Goal: Information Seeking & Learning: Learn about a topic

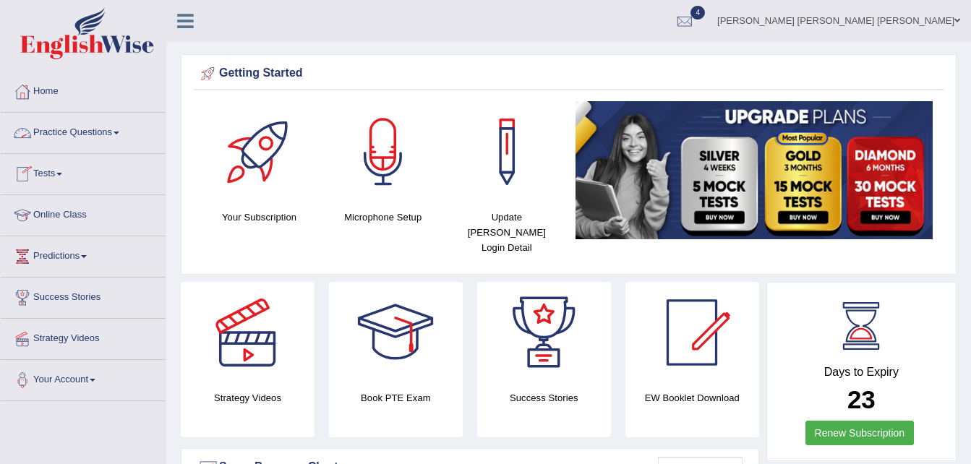
click at [124, 125] on link "Practice Questions" at bounding box center [83, 131] width 165 height 36
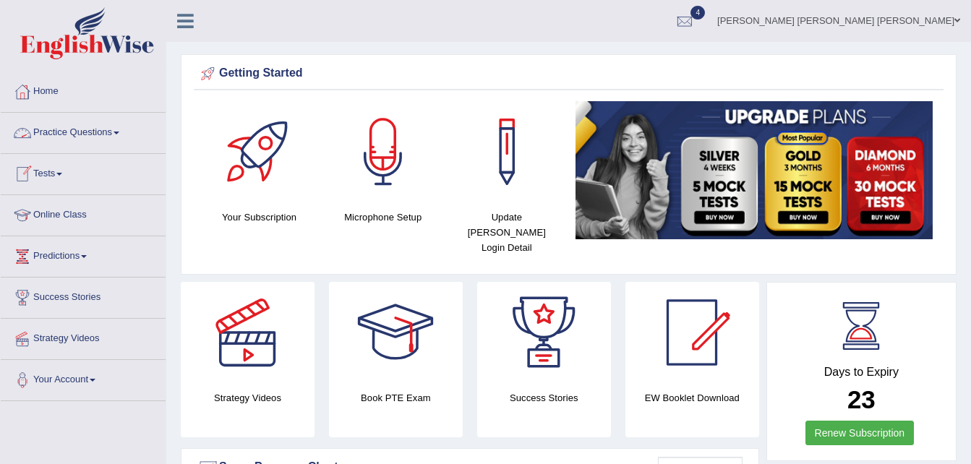
click at [116, 138] on link "Practice Questions" at bounding box center [83, 131] width 165 height 36
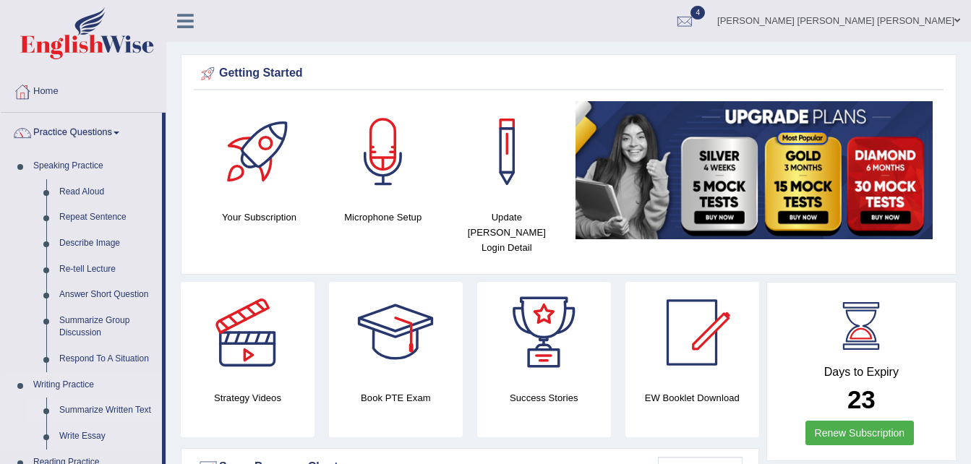
click at [103, 410] on link "Summarize Written Text" at bounding box center [107, 411] width 109 height 26
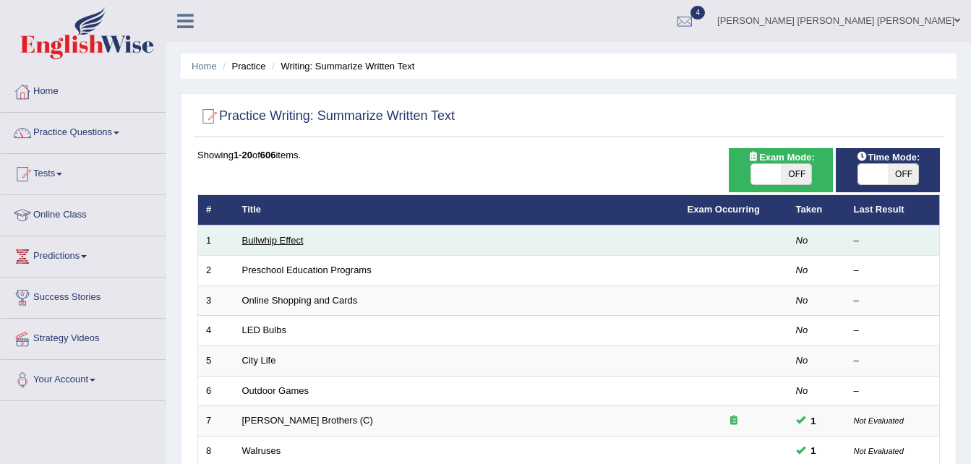
click at [273, 237] on link "Bullwhip Effect" at bounding box center [272, 240] width 61 height 11
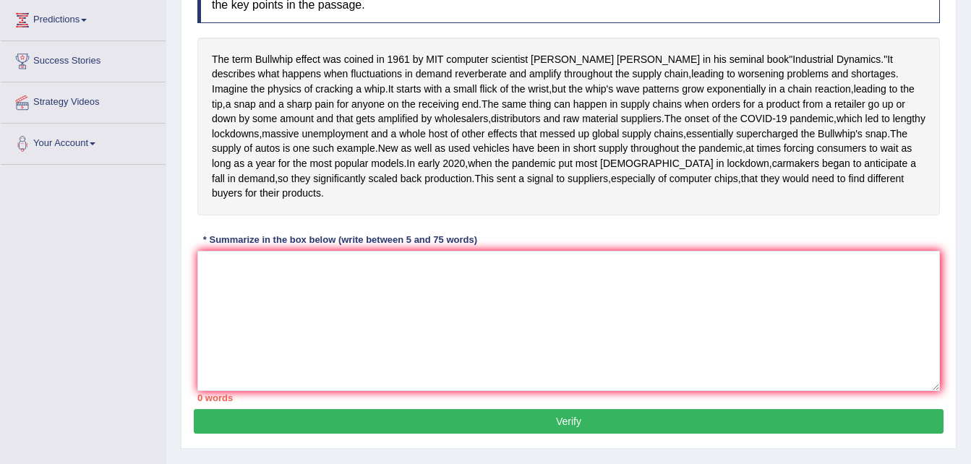
scroll to position [240, 0]
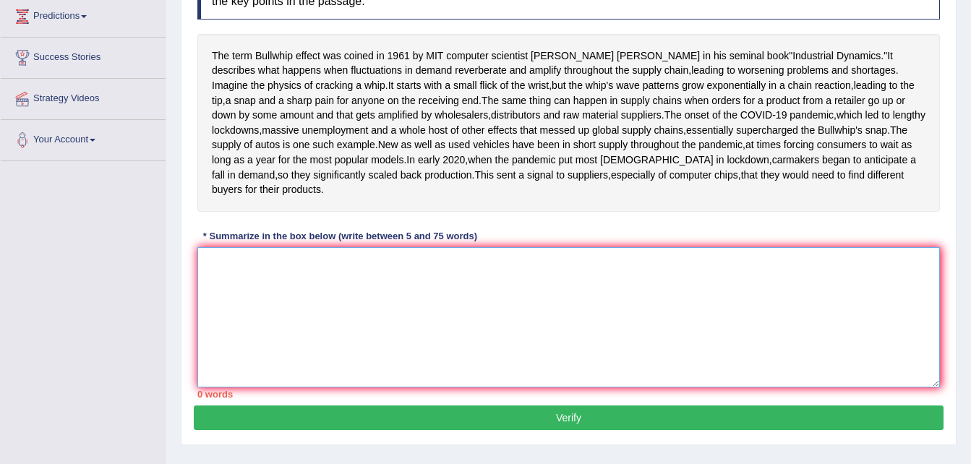
click at [200, 339] on textarea at bounding box center [568, 317] width 743 height 140
type textarea "t"
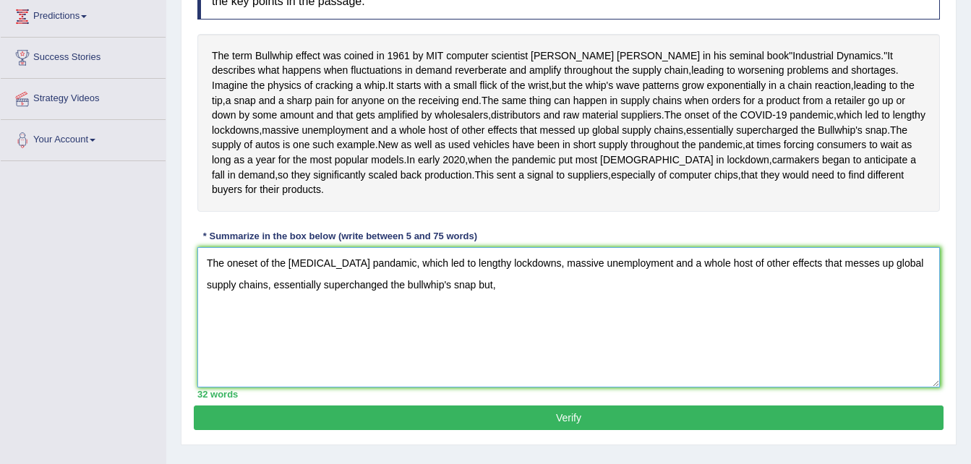
click at [442, 359] on textarea "The oneset of the covid pandamic, which led to lengthy lockdowns, massive unemp…" at bounding box center [568, 317] width 743 height 140
click at [467, 359] on textarea "The oneset of the covid pandamic, which led to lengthy lockdowns, massive unemp…" at bounding box center [568, 317] width 743 height 140
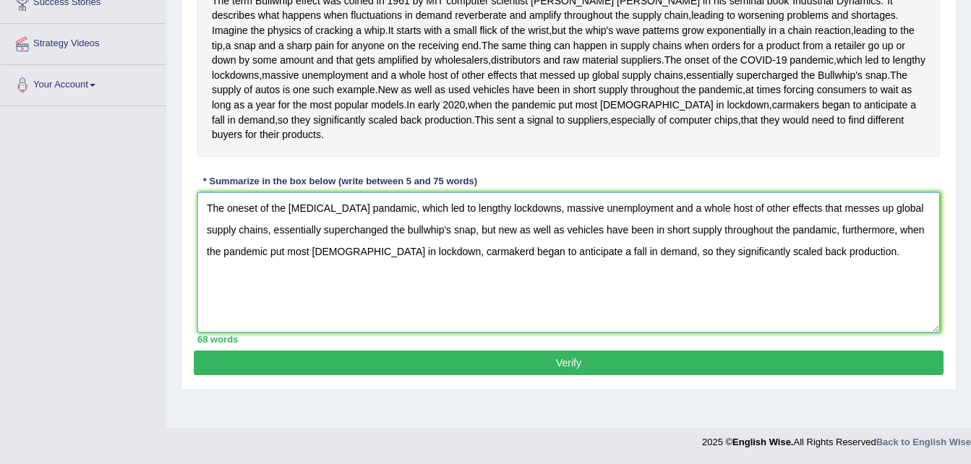
scroll to position [344, 0]
type textarea "The oneset of the covid pandamic, which led to lengthy lockdowns, massive unemp…"
click at [697, 375] on button "Verify" at bounding box center [569, 363] width 750 height 25
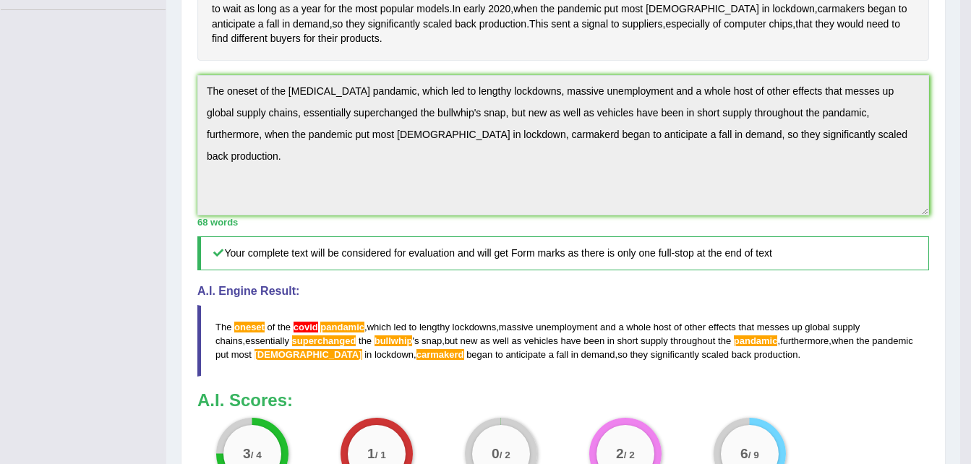
drag, startPoint x: 982, startPoint y: 188, endPoint x: 972, endPoint y: 318, distance: 130.5
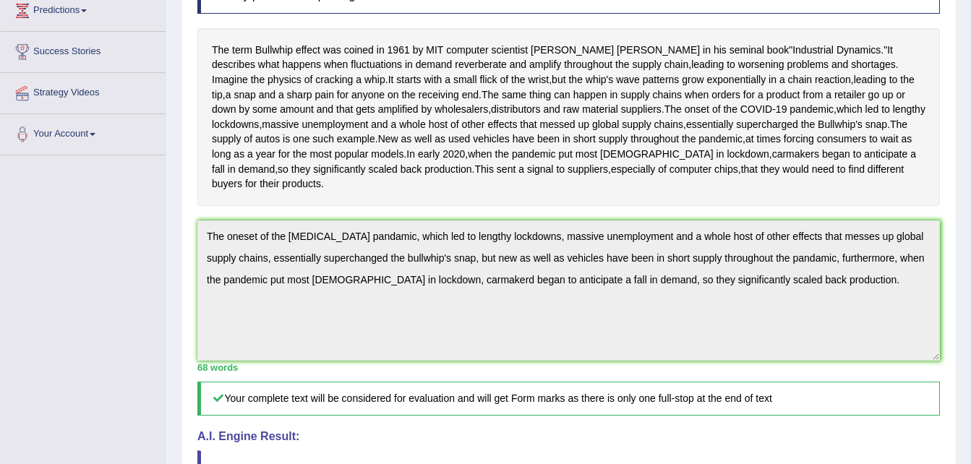
scroll to position [242, 0]
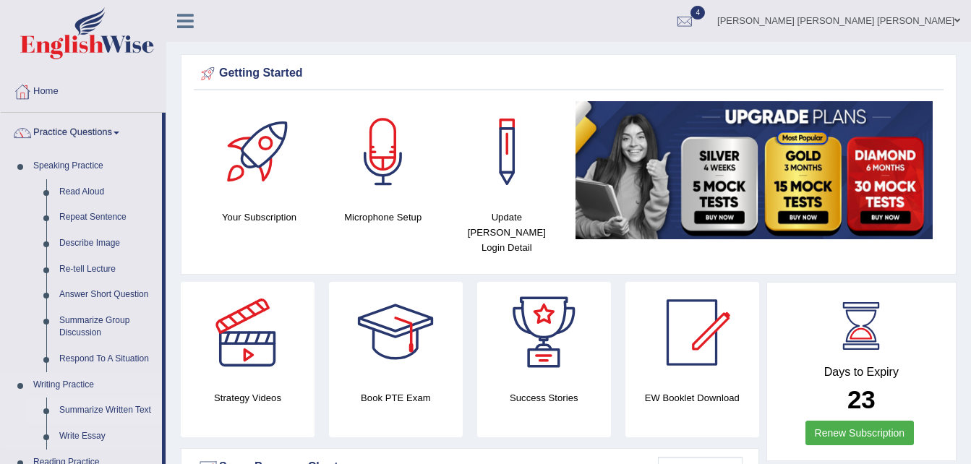
click at [135, 399] on link "Summarize Written Text" at bounding box center [107, 411] width 109 height 26
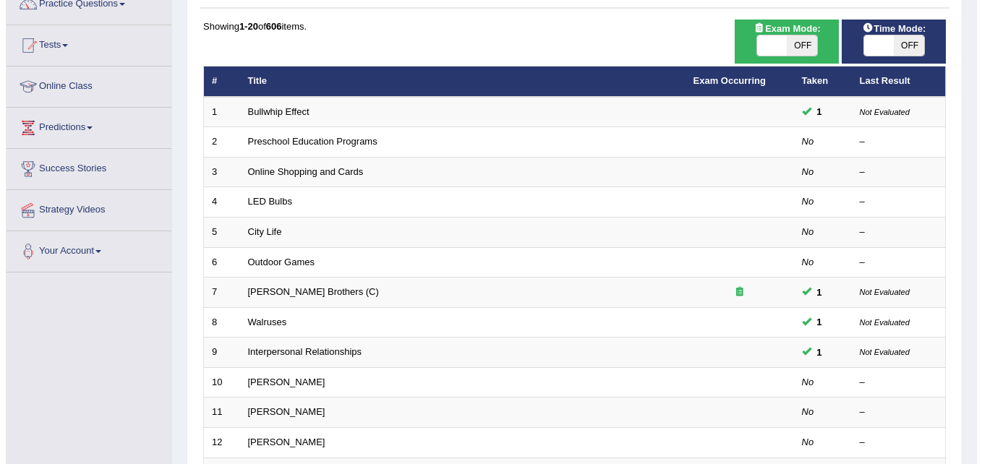
scroll to position [146, 0]
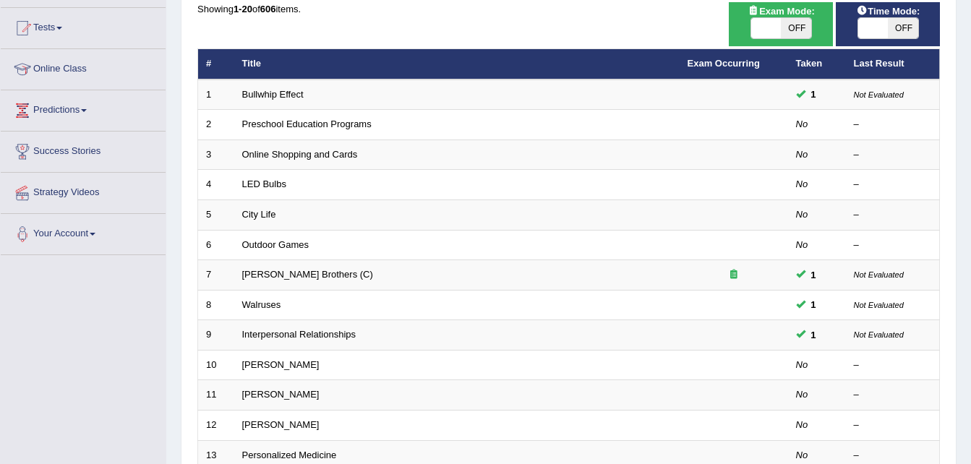
click at [767, 27] on span at bounding box center [767, 28] width 30 height 20
checkbox input "true"
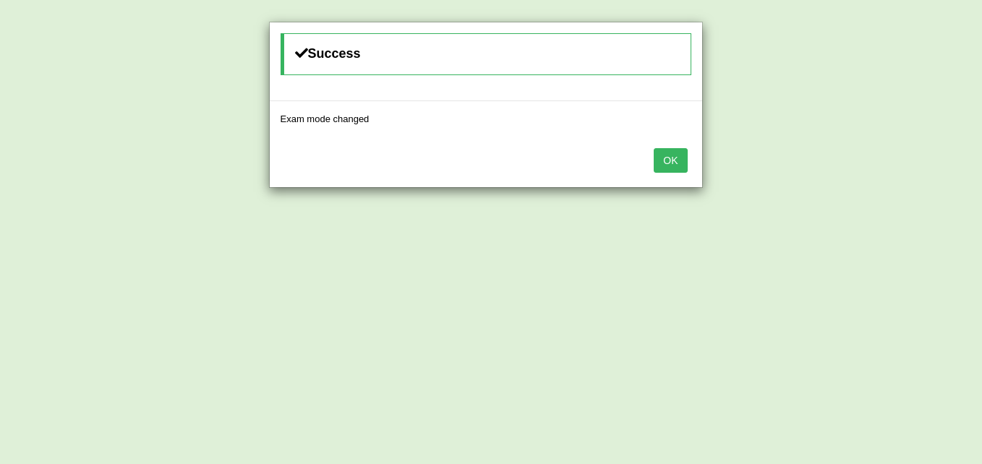
click at [886, 28] on div "Success Exam mode changed OK" at bounding box center [491, 232] width 982 height 464
click at [668, 164] on button "OK" at bounding box center [670, 160] width 33 height 25
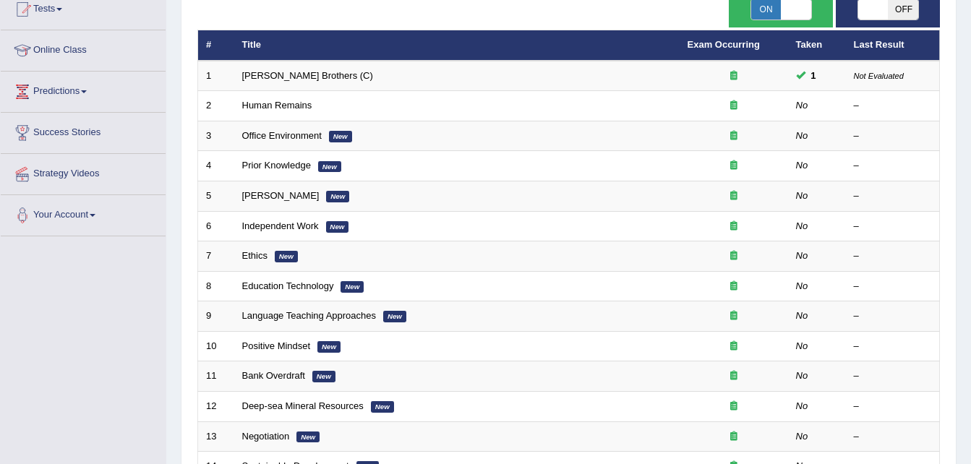
scroll to position [146, 0]
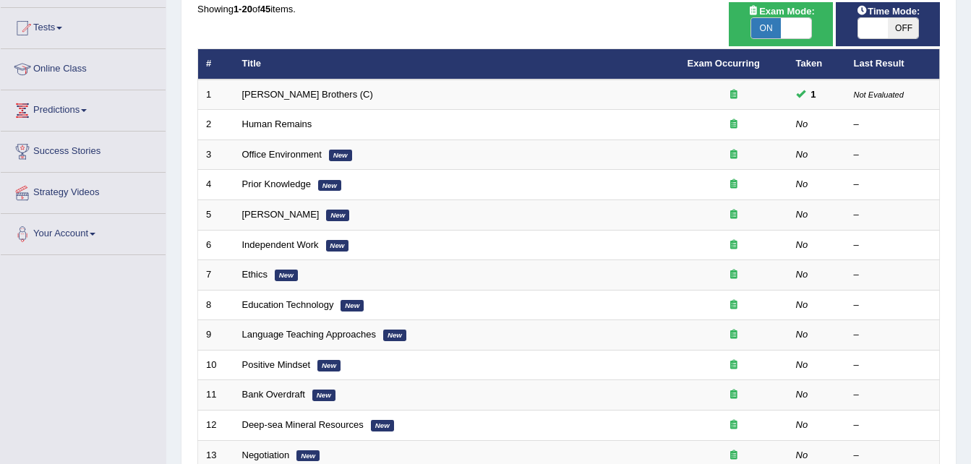
click at [870, 0] on div "Practice Writing: Summarize Written Text Time Mode: ON OFF Exam Mode: ON OFF Sh…" at bounding box center [569, 355] width 776 height 817
click at [869, 17] on span "Time Mode:" at bounding box center [888, 11] width 75 height 15
click at [880, 27] on span at bounding box center [874, 28] width 30 height 20
checkbox input "true"
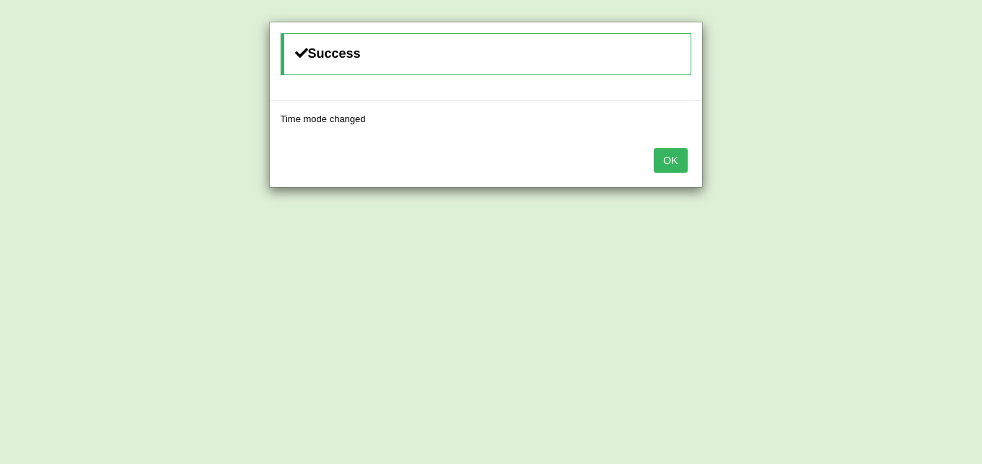
click at [685, 159] on button "OK" at bounding box center [670, 160] width 33 height 25
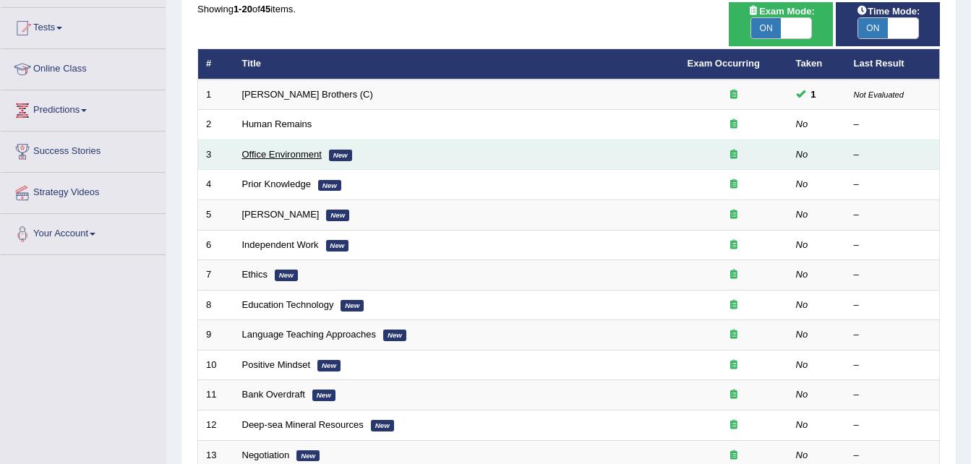
click at [269, 158] on link "Office Environment" at bounding box center [282, 154] width 80 height 11
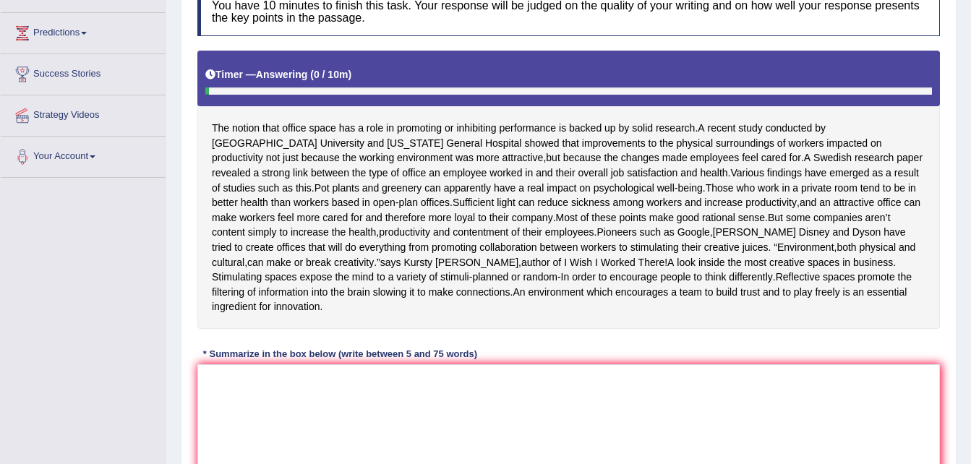
scroll to position [225, 0]
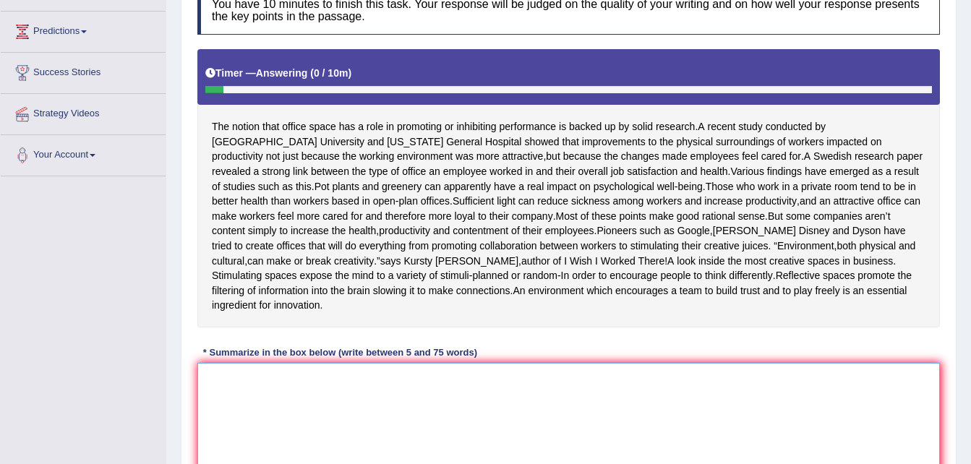
click at [211, 400] on textarea at bounding box center [568, 433] width 743 height 140
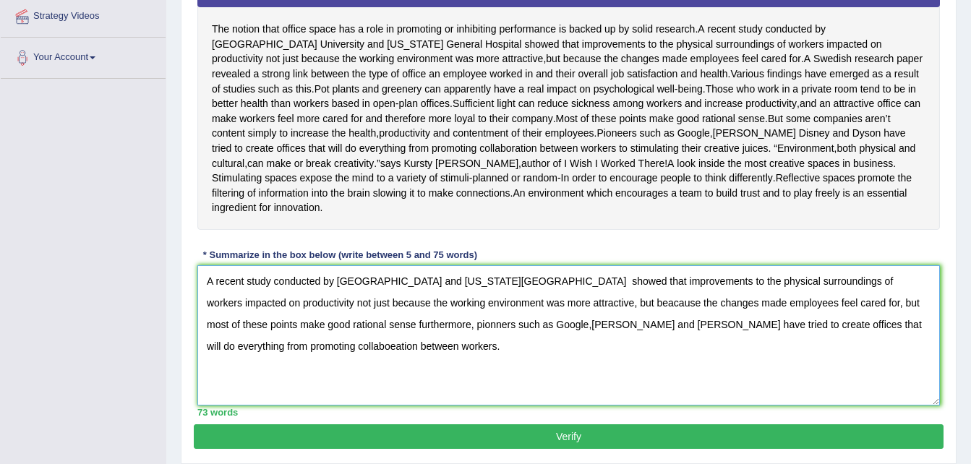
scroll to position [321, 0]
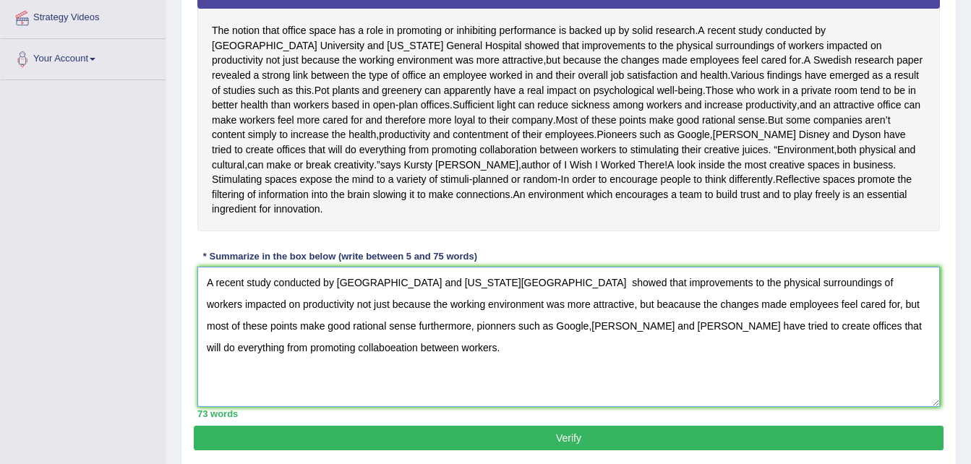
click at [344, 299] on textarea "A recent study conducted by harvard University and Massachusetts general Hospit…" at bounding box center [568, 337] width 743 height 140
click at [517, 299] on textarea "A recent study conducted by Harvard University and Massachusetts general Hospit…" at bounding box center [568, 337] width 743 height 140
click at [589, 298] on textarea "A recent study conducted by Harvard University and Massachusetts General Hospit…" at bounding box center [568, 337] width 743 height 140
type textarea "A recent study conducted by Harvard University and Massachusetts General Hospit…"
click at [953, 271] on div "Practice Writing: Summarize Written Text 3 Office Environment Instructions: Rea…" at bounding box center [569, 132] width 776 height 665
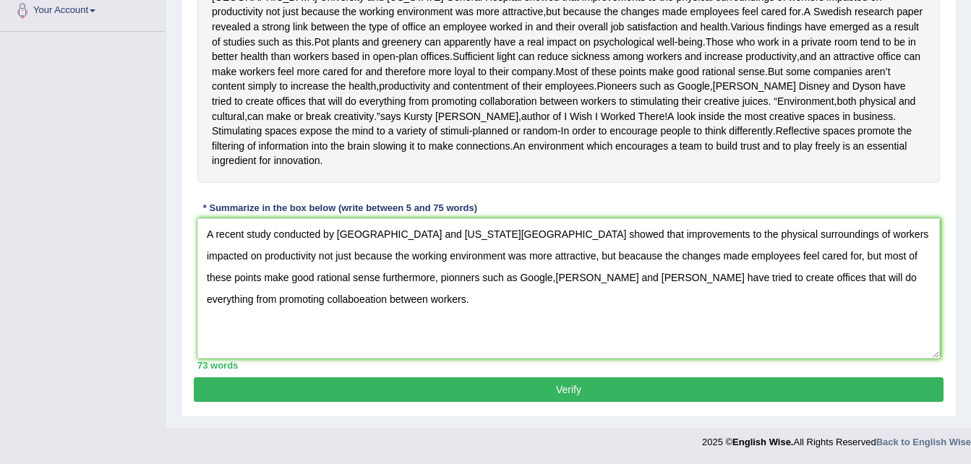
scroll to position [384, 0]
click at [748, 388] on button "Verify" at bounding box center [569, 390] width 750 height 25
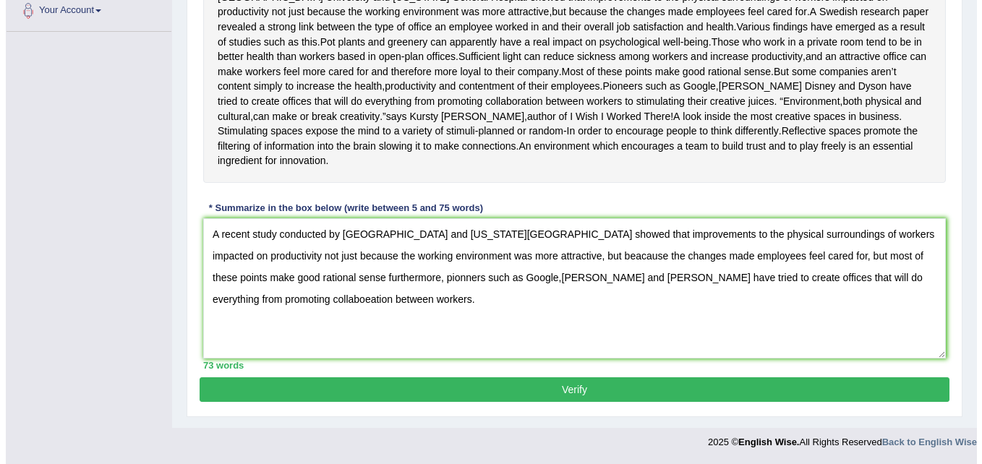
scroll to position [320, 0]
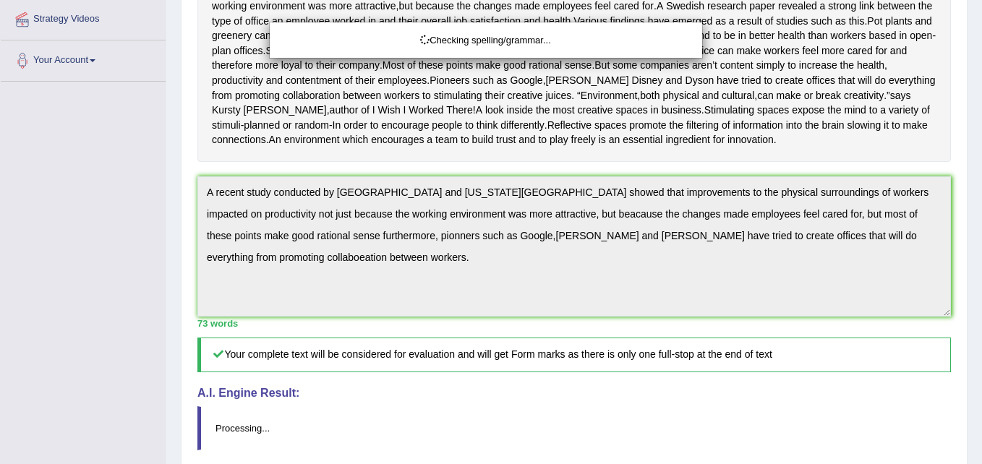
drag, startPoint x: 976, startPoint y: 237, endPoint x: 966, endPoint y: 341, distance: 104.6
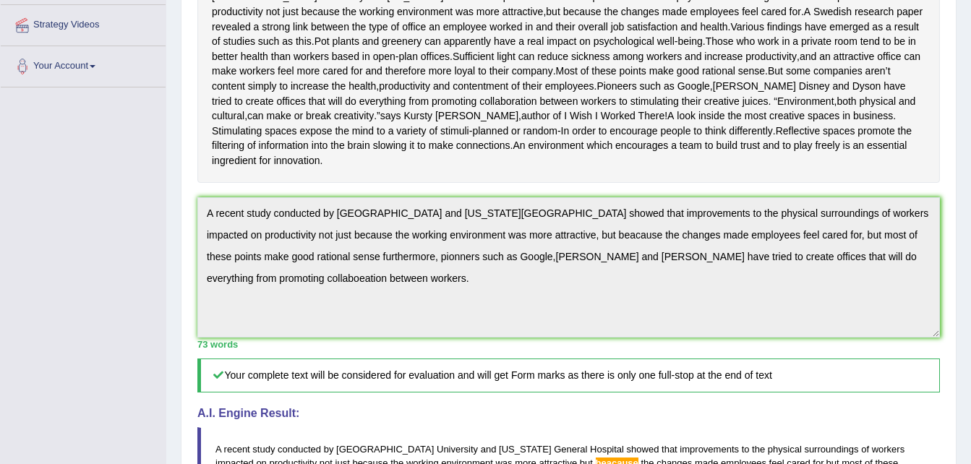
scroll to position [312, 0]
